Goal: Task Accomplishment & Management: Complete application form

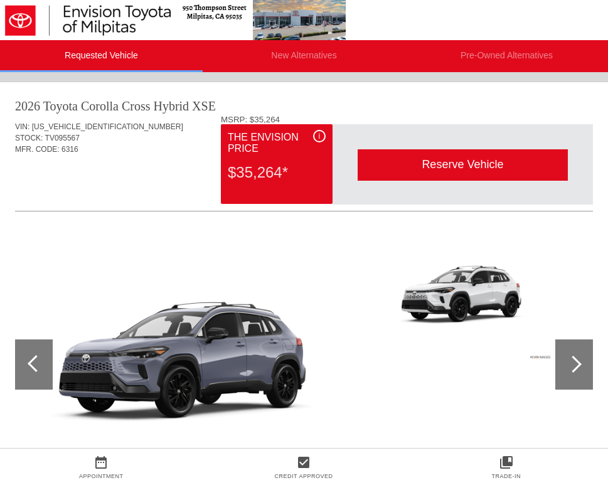
click at [322, 136] on div "i" at bounding box center [319, 136] width 13 height 13
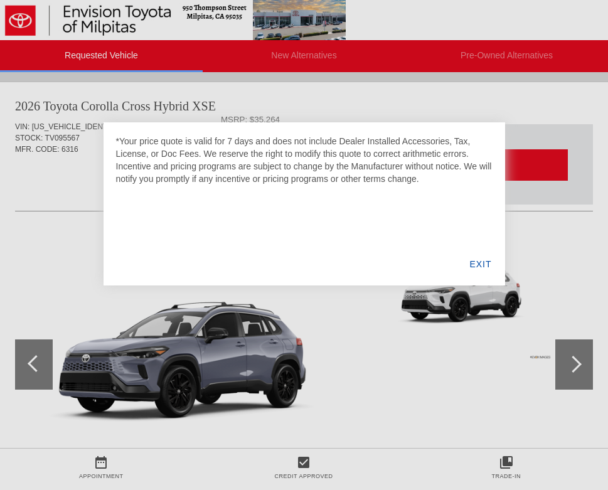
click at [465, 267] on div "EXIT" at bounding box center [480, 264] width 48 height 43
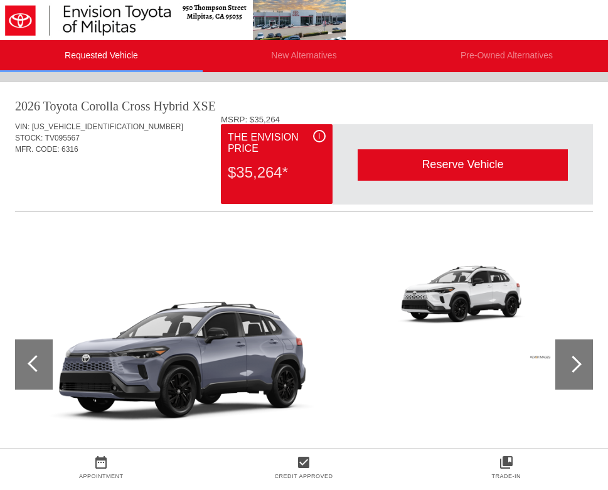
click at [575, 362] on div at bounding box center [573, 364] width 17 height 17
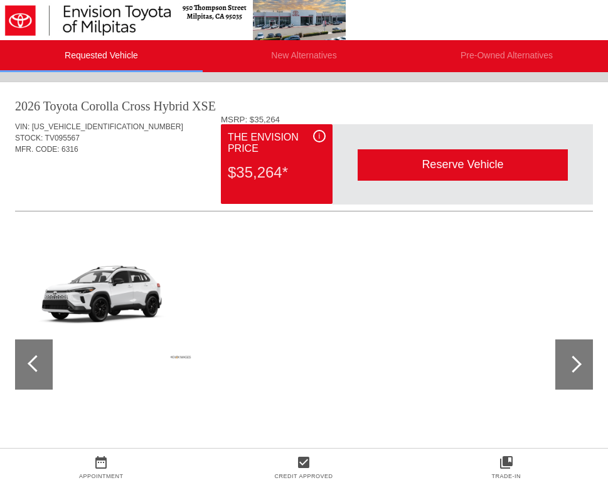
click at [314, 139] on div "i" at bounding box center [319, 136] width 13 height 13
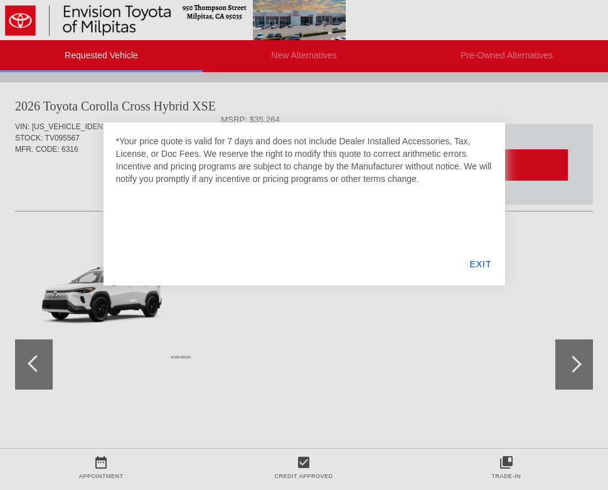
click at [472, 264] on div "EXIT" at bounding box center [480, 264] width 48 height 43
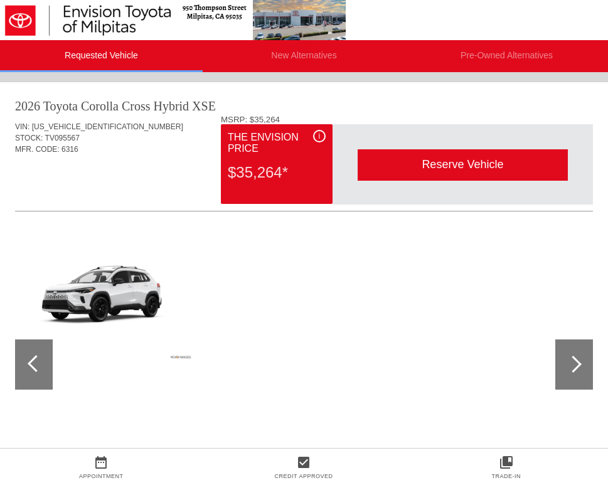
click at [322, 139] on div "i" at bounding box center [319, 136] width 13 height 13
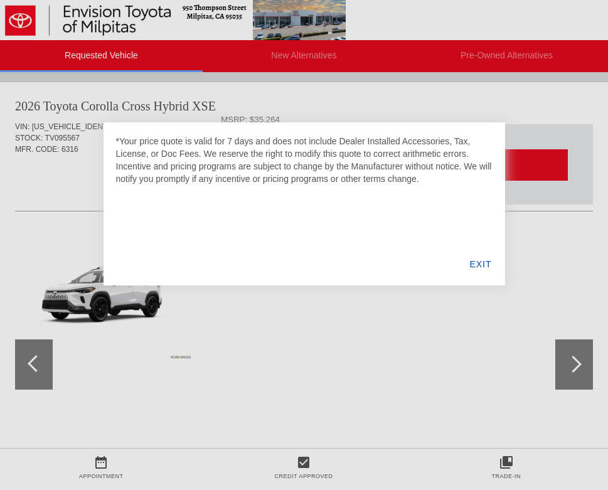
click at [469, 266] on div "EXIT" at bounding box center [480, 264] width 48 height 43
